Goal: Find specific page/section: Find specific page/section

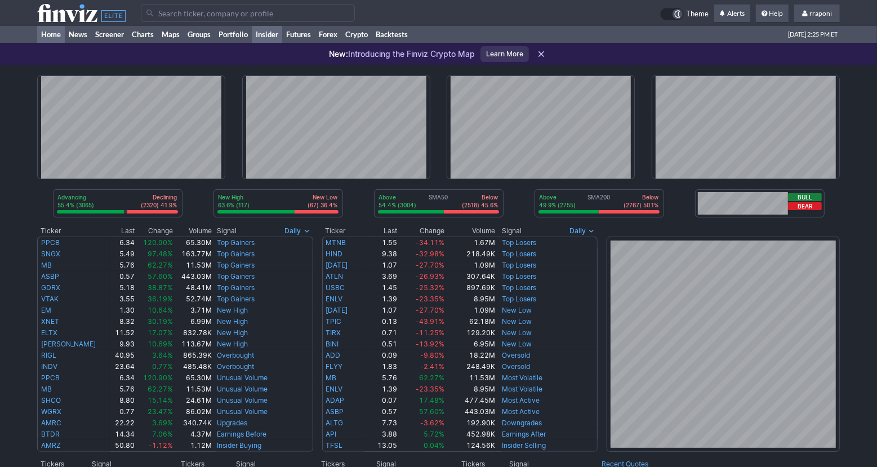
click at [255, 39] on link "Insider" at bounding box center [267, 34] width 30 height 17
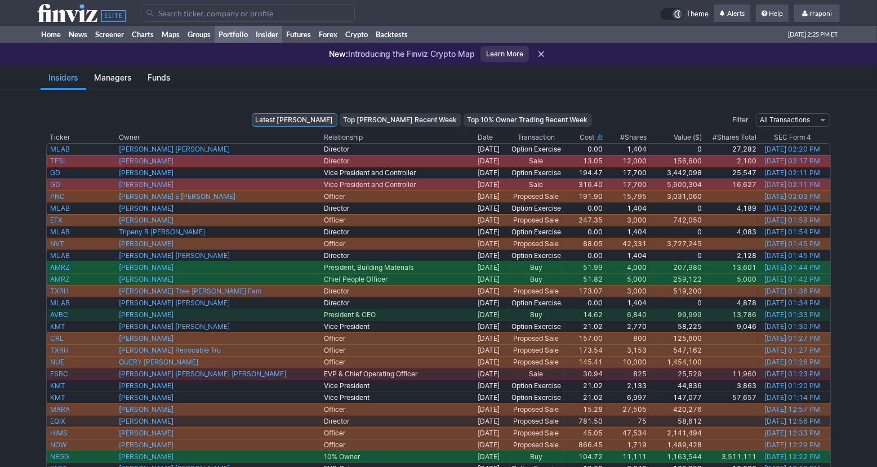
click at [236, 37] on link "Portfolio" at bounding box center [233, 34] width 37 height 17
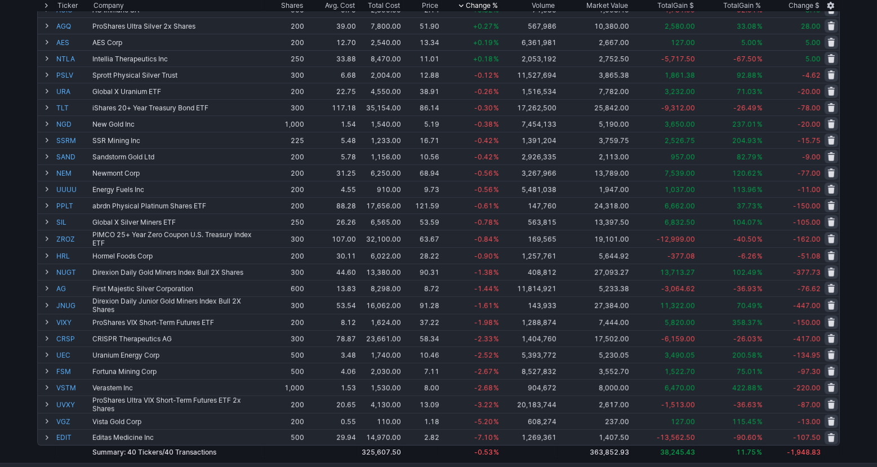
scroll to position [350, 0]
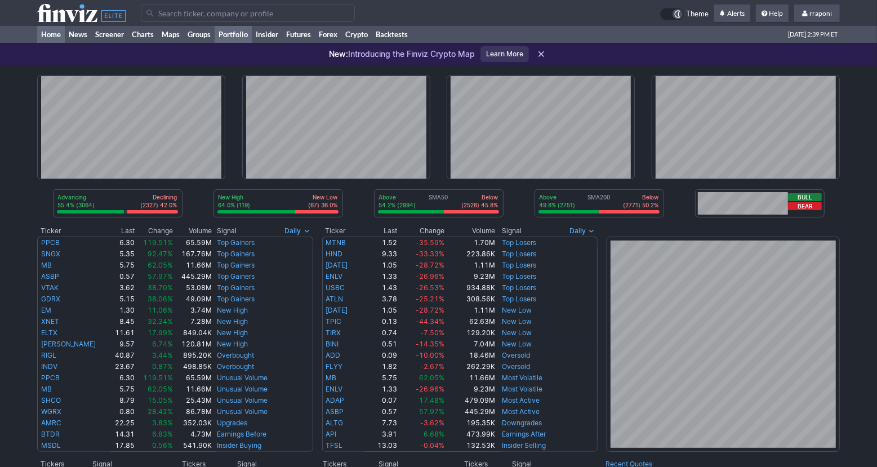
click at [248, 39] on link "Portfolio" at bounding box center [233, 34] width 37 height 17
